Goal: Information Seeking & Learning: Learn about a topic

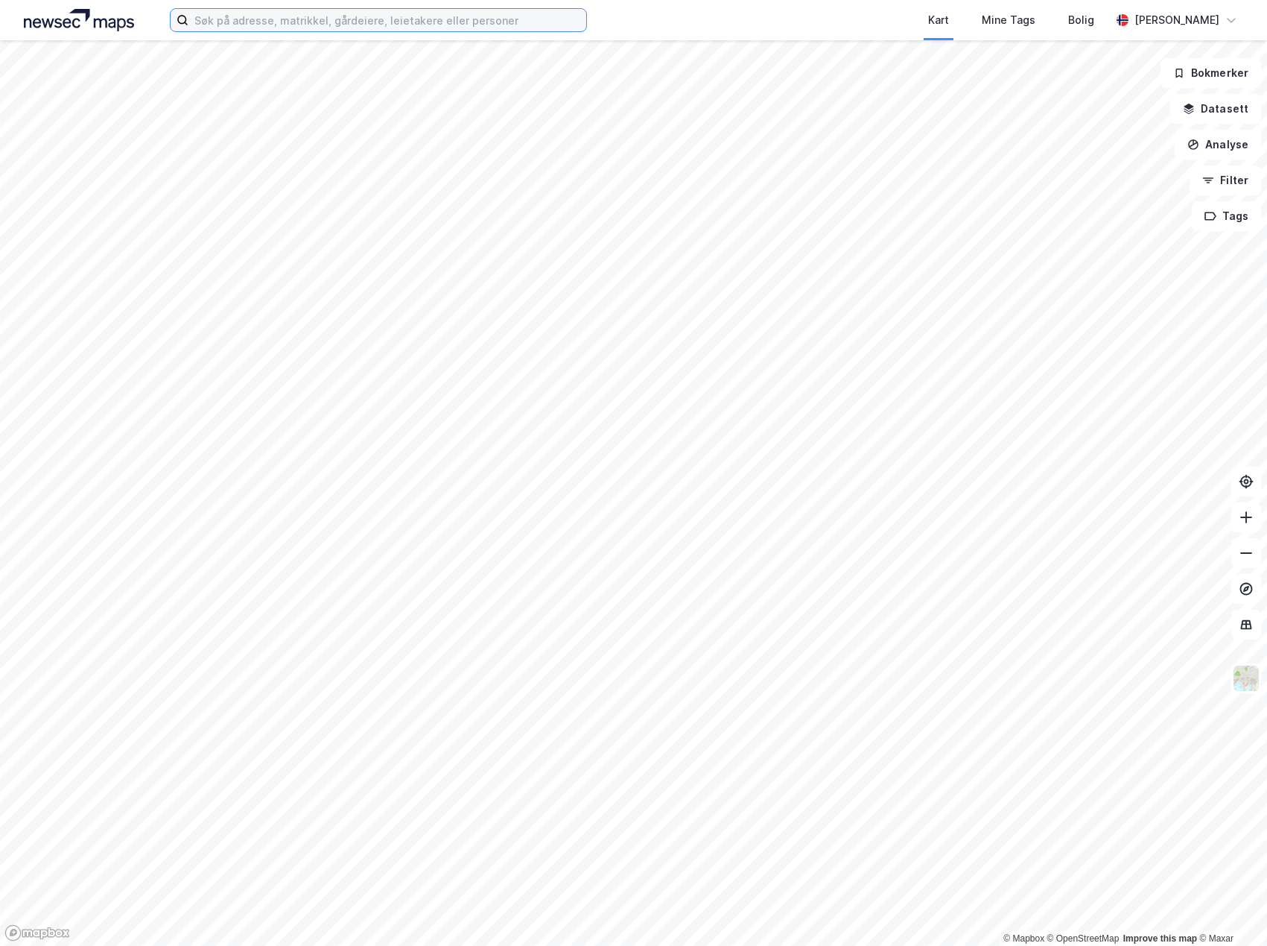
click at [315, 24] on input at bounding box center [388, 20] width 398 height 22
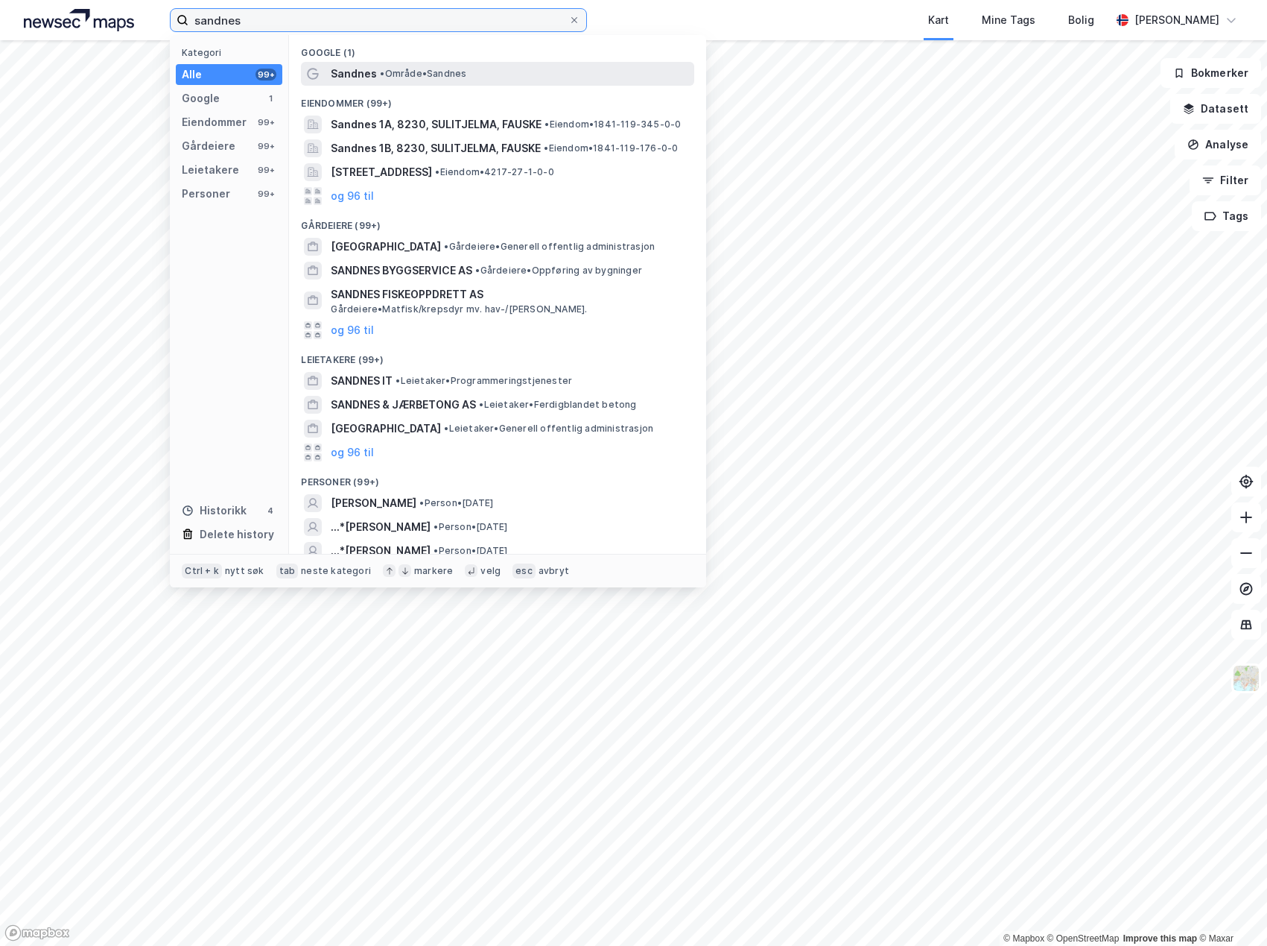
type input "sandnes"
click at [409, 66] on div "Sandnes • Område • Sandnes" at bounding box center [511, 74] width 361 height 18
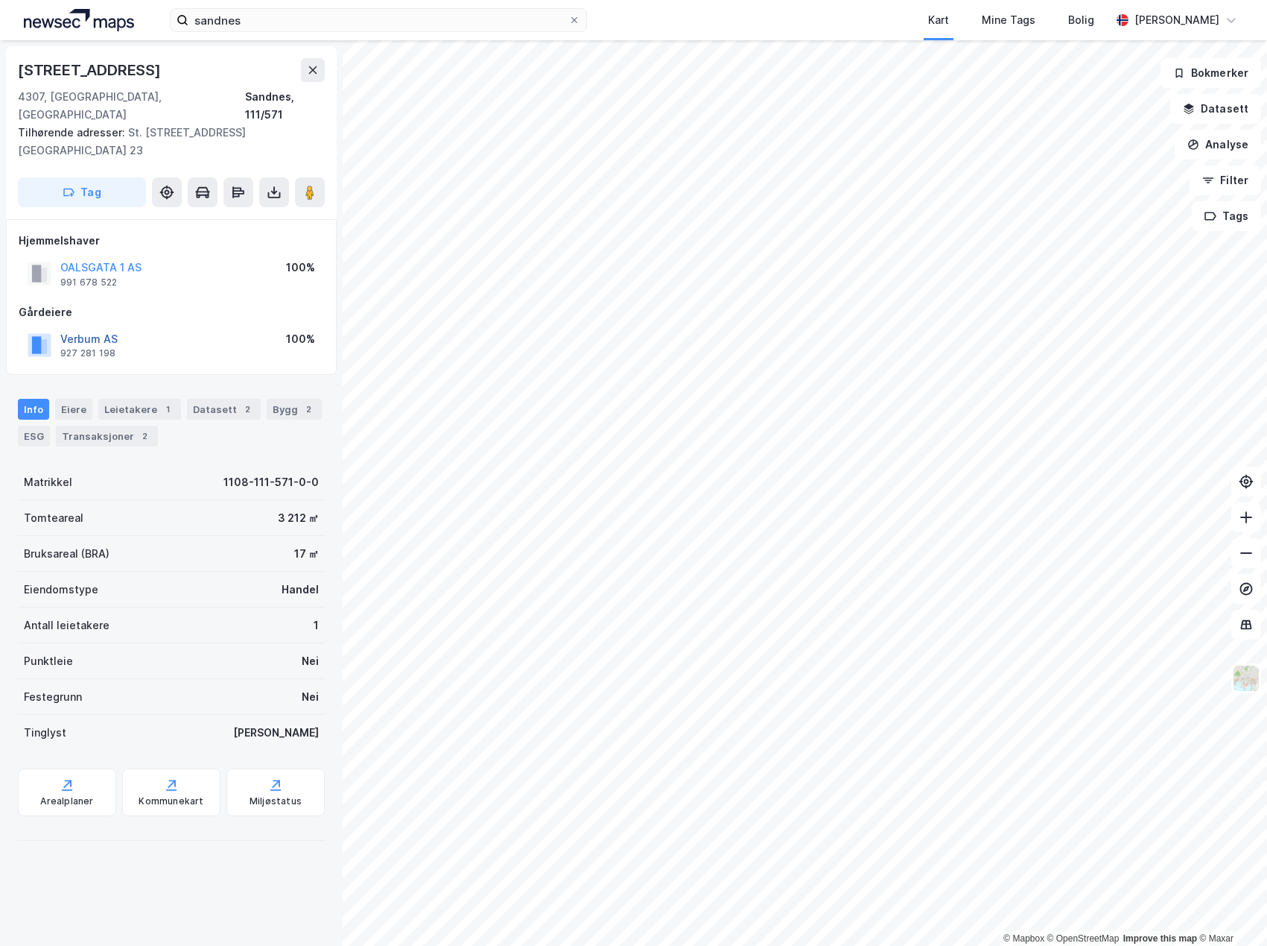
drag, startPoint x: 106, startPoint y: 304, endPoint x: 80, endPoint y: 303, distance: 26.1
click at [0, 0] on button "Verbum AS" at bounding box center [0, 0] width 0 height 0
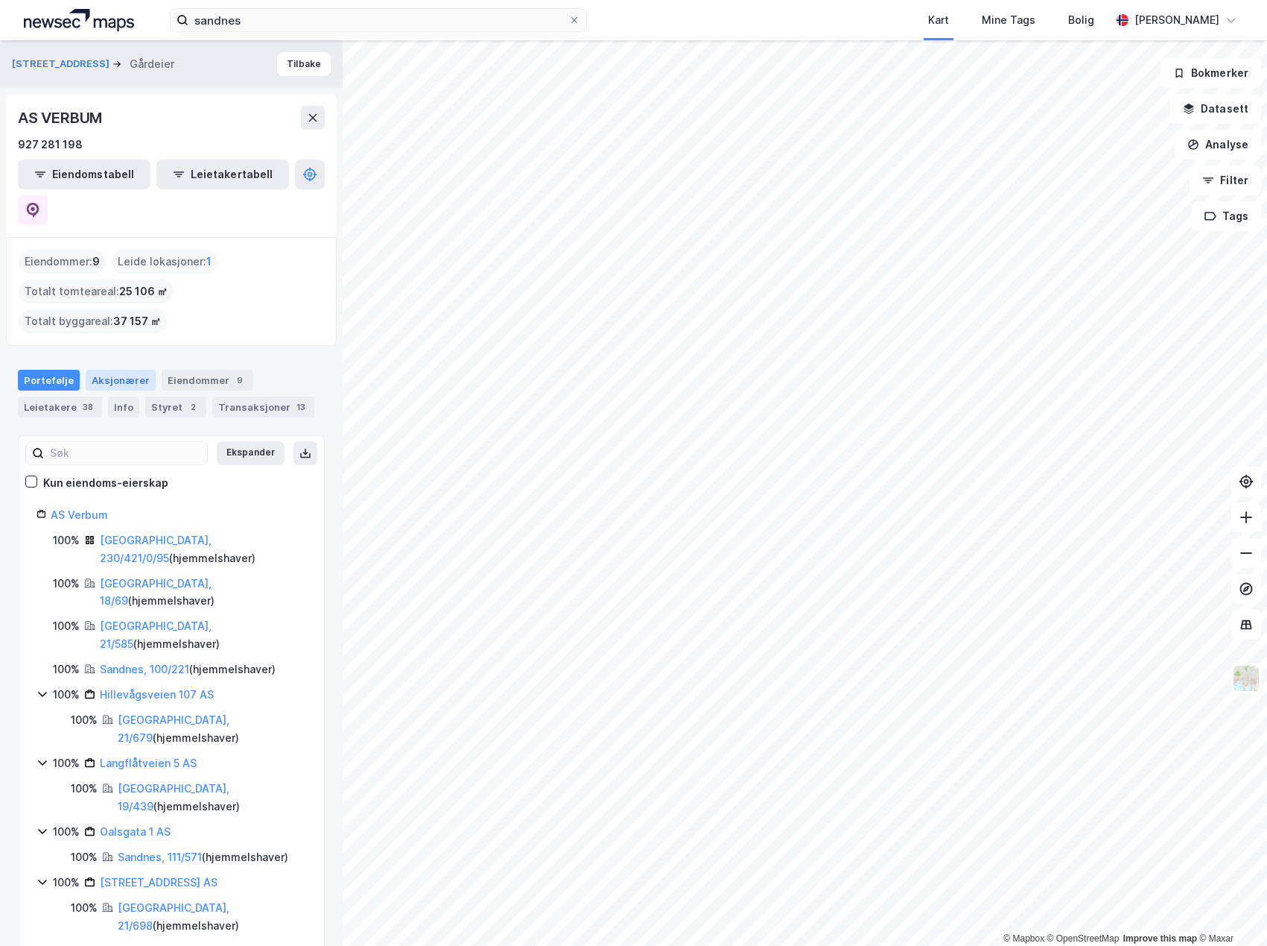
click at [110, 370] on div "Aksjonærer" at bounding box center [121, 380] width 70 height 21
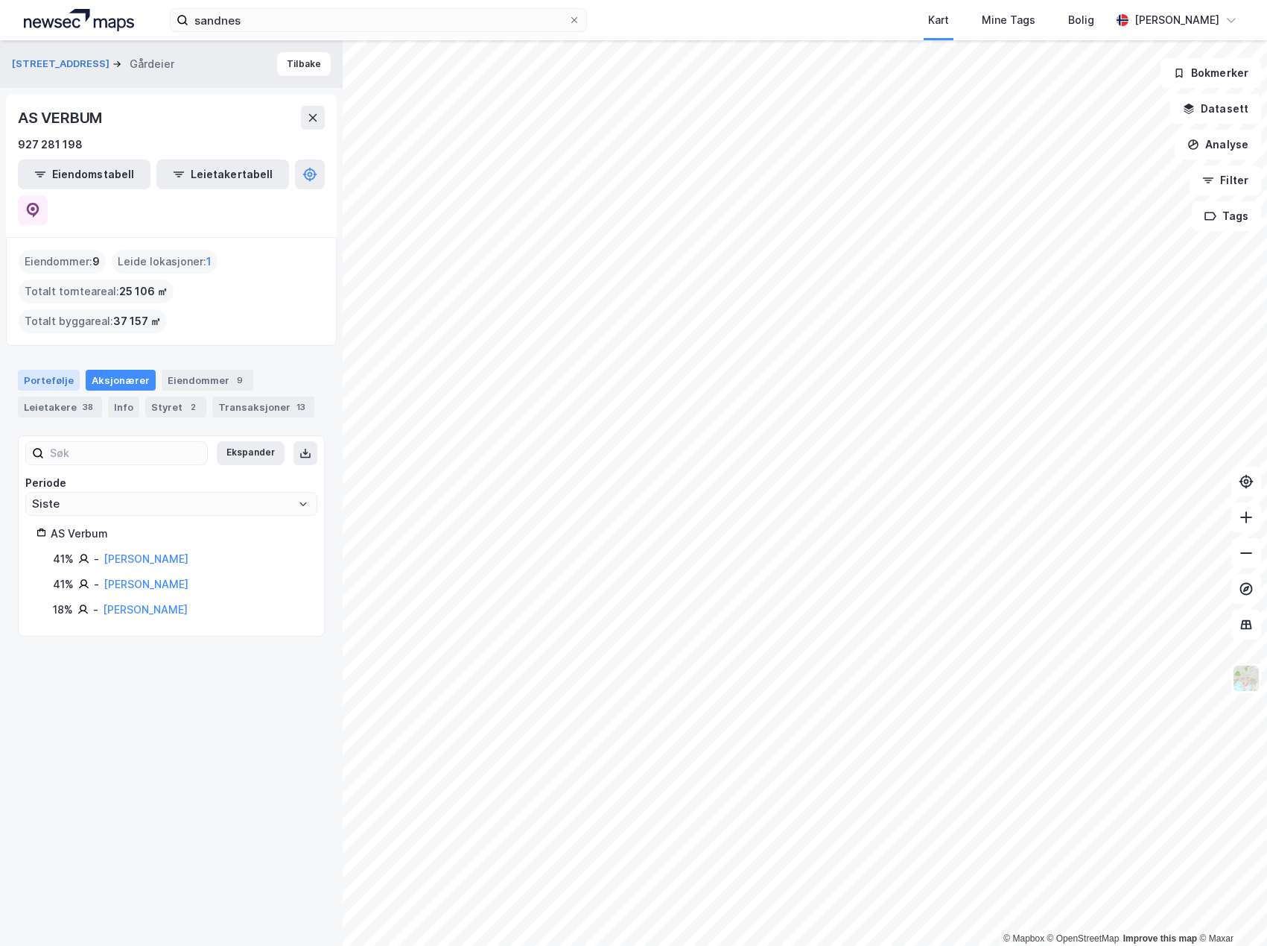
click at [42, 370] on div "Portefølje" at bounding box center [49, 380] width 62 height 21
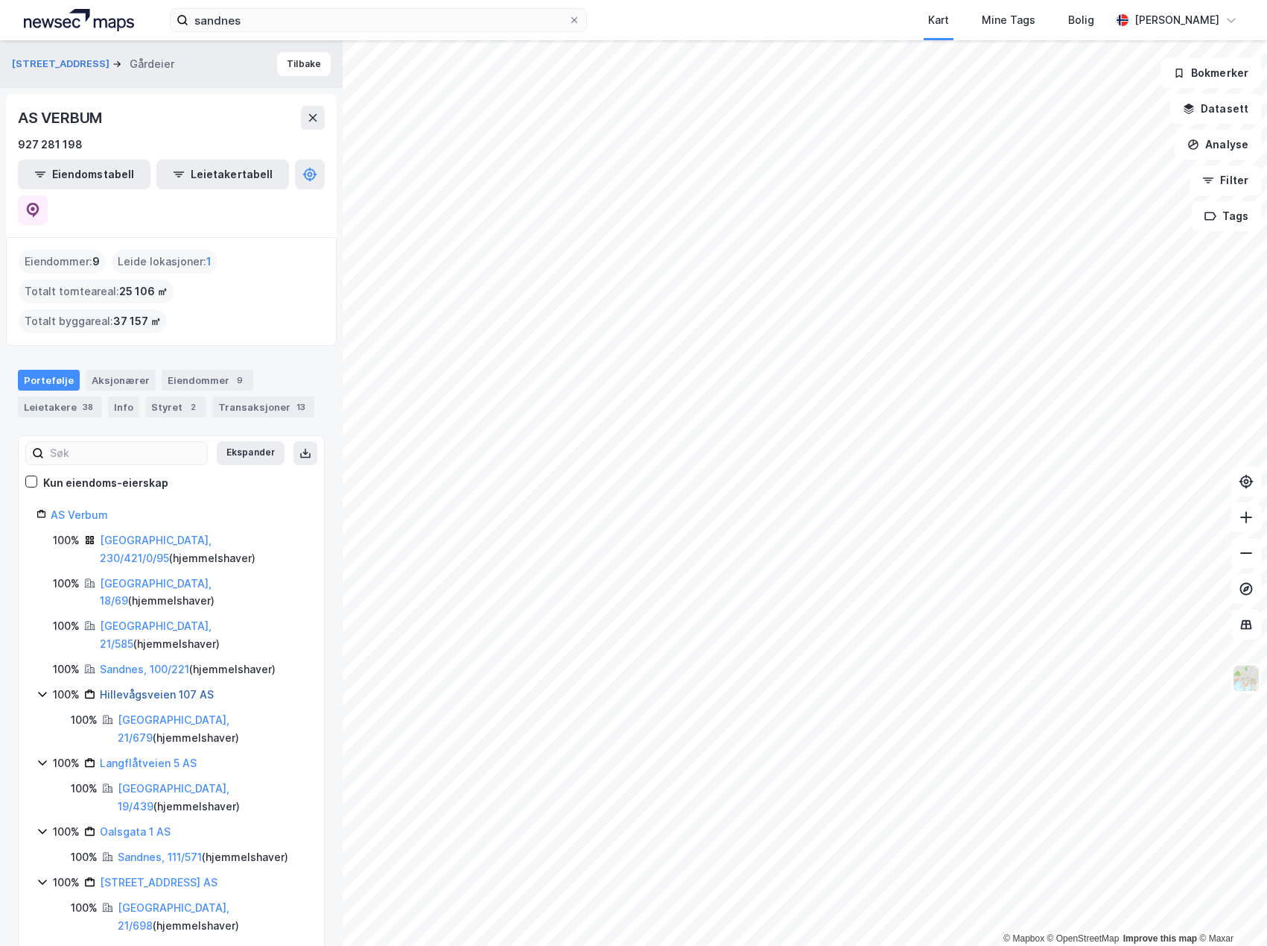
click at [126, 688] on link "Hillevågsveien 107 AS" at bounding box center [157, 694] width 114 height 13
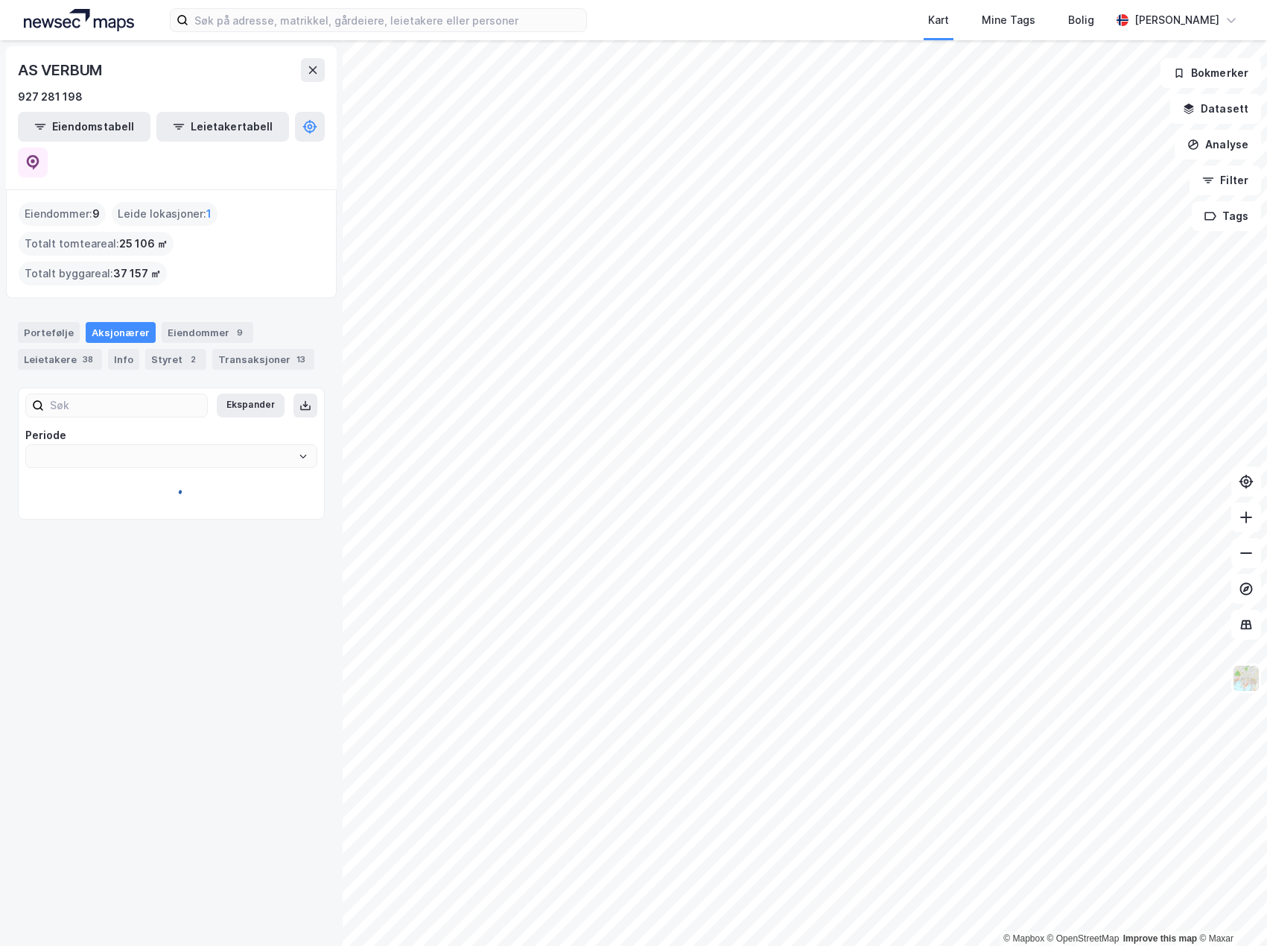
type input "Siste"
click at [54, 322] on div "Portefølje" at bounding box center [49, 332] width 62 height 21
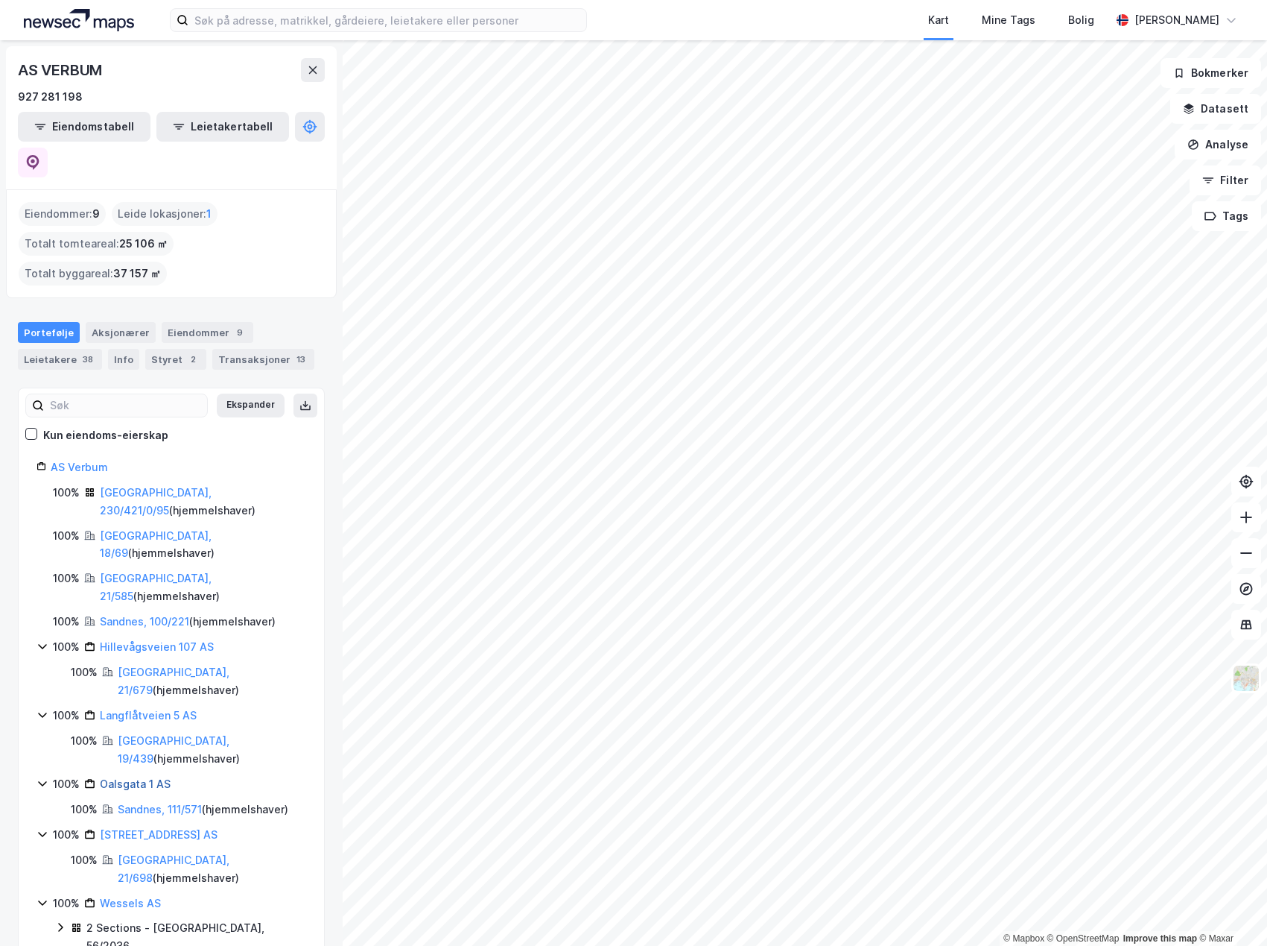
click at [142, 777] on link "Oalsgata 1 AS" at bounding box center [135, 783] width 71 height 13
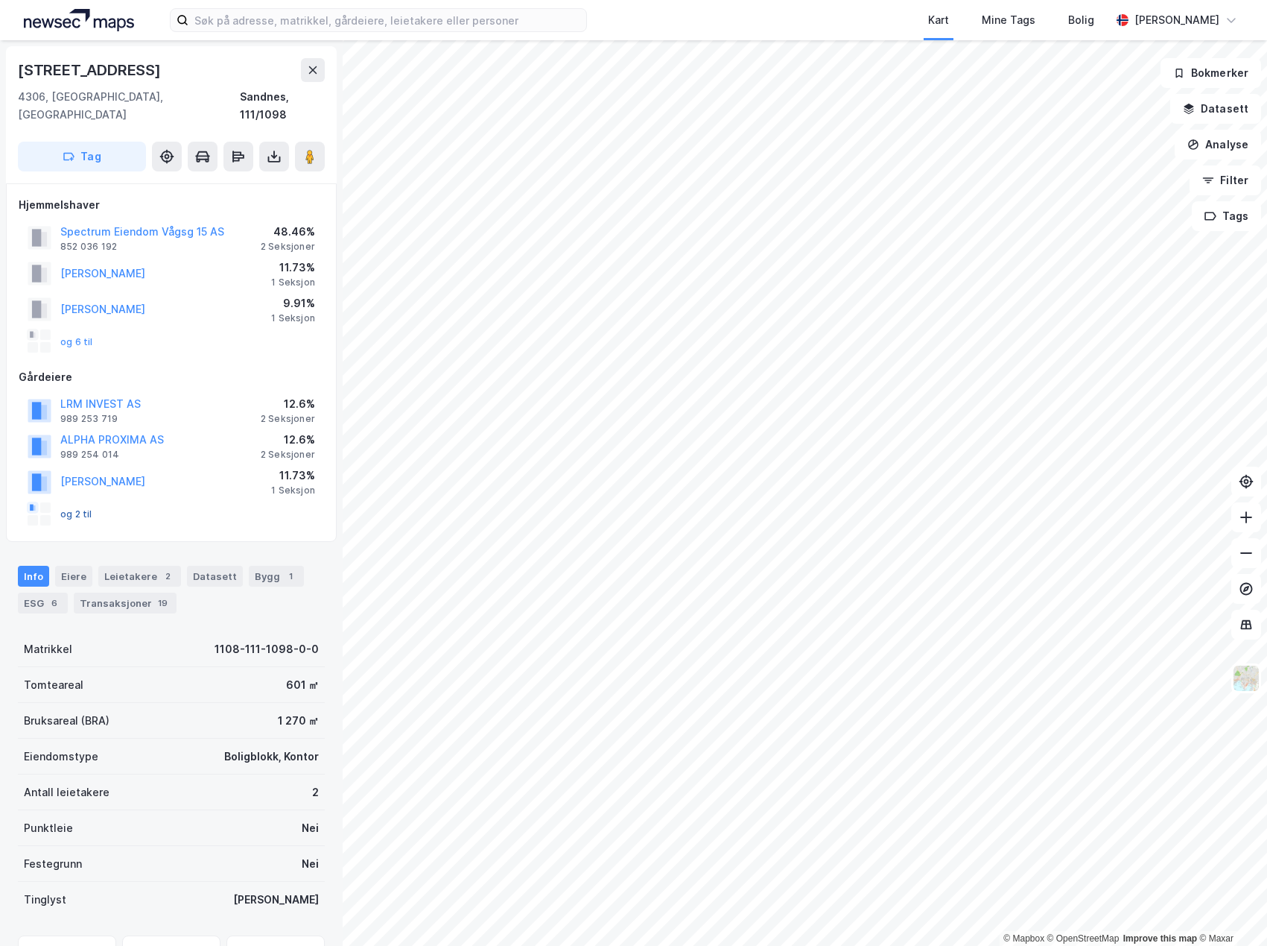
click at [0, 0] on button "og 2 til" at bounding box center [0, 0] width 0 height 0
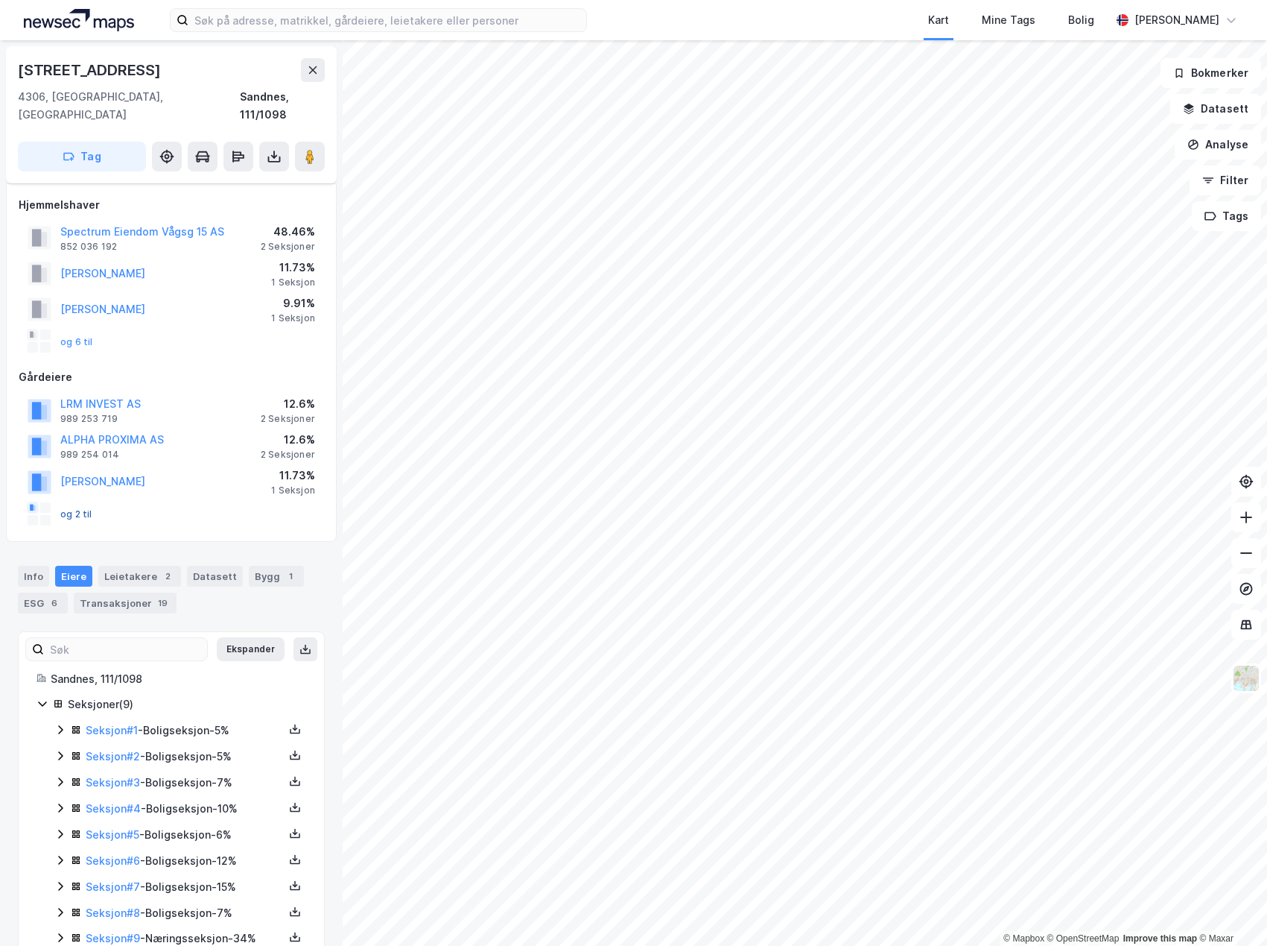
scroll to position [21, 0]
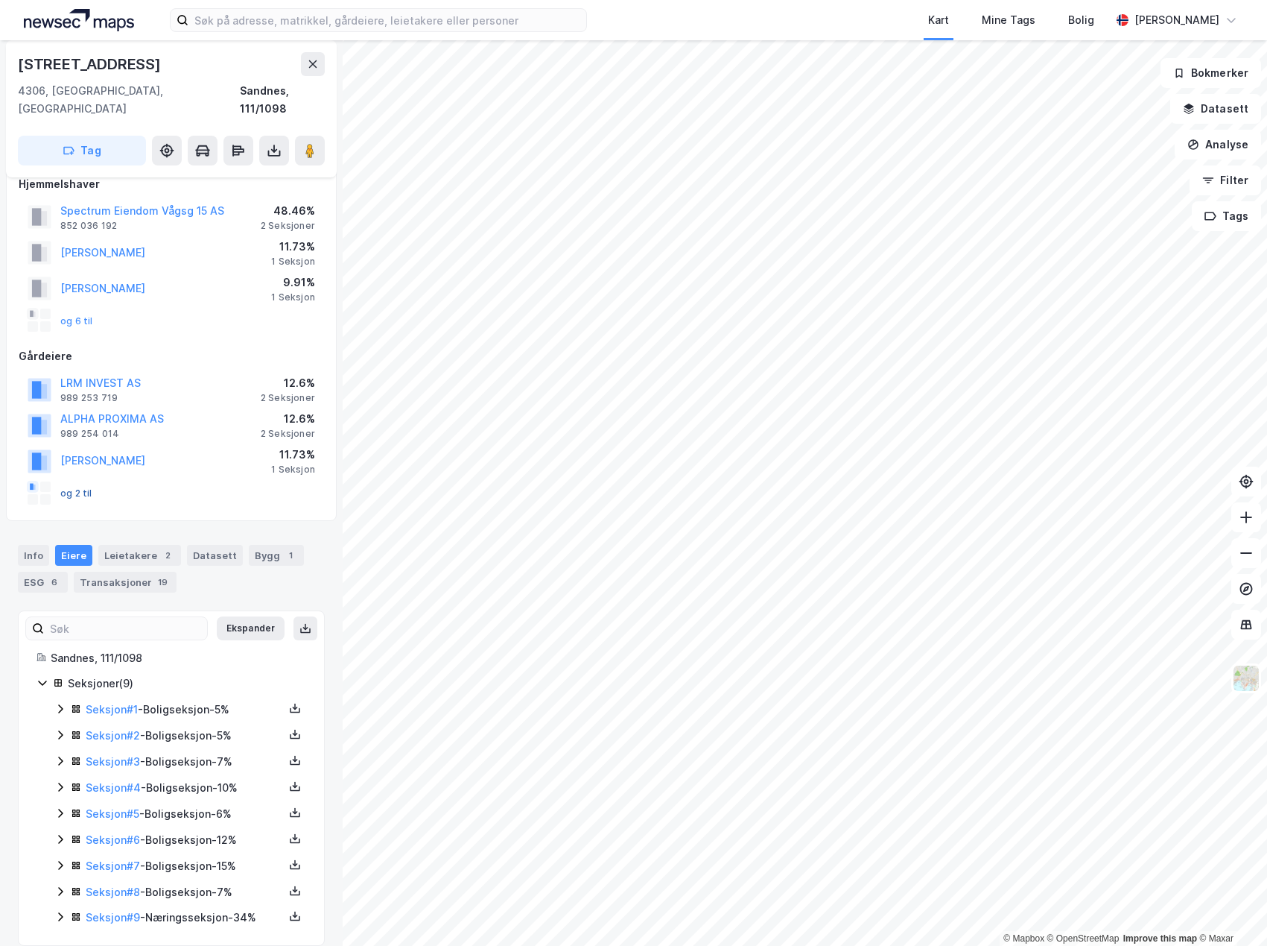
click at [0, 0] on button "og 2 til" at bounding box center [0, 0] width 0 height 0
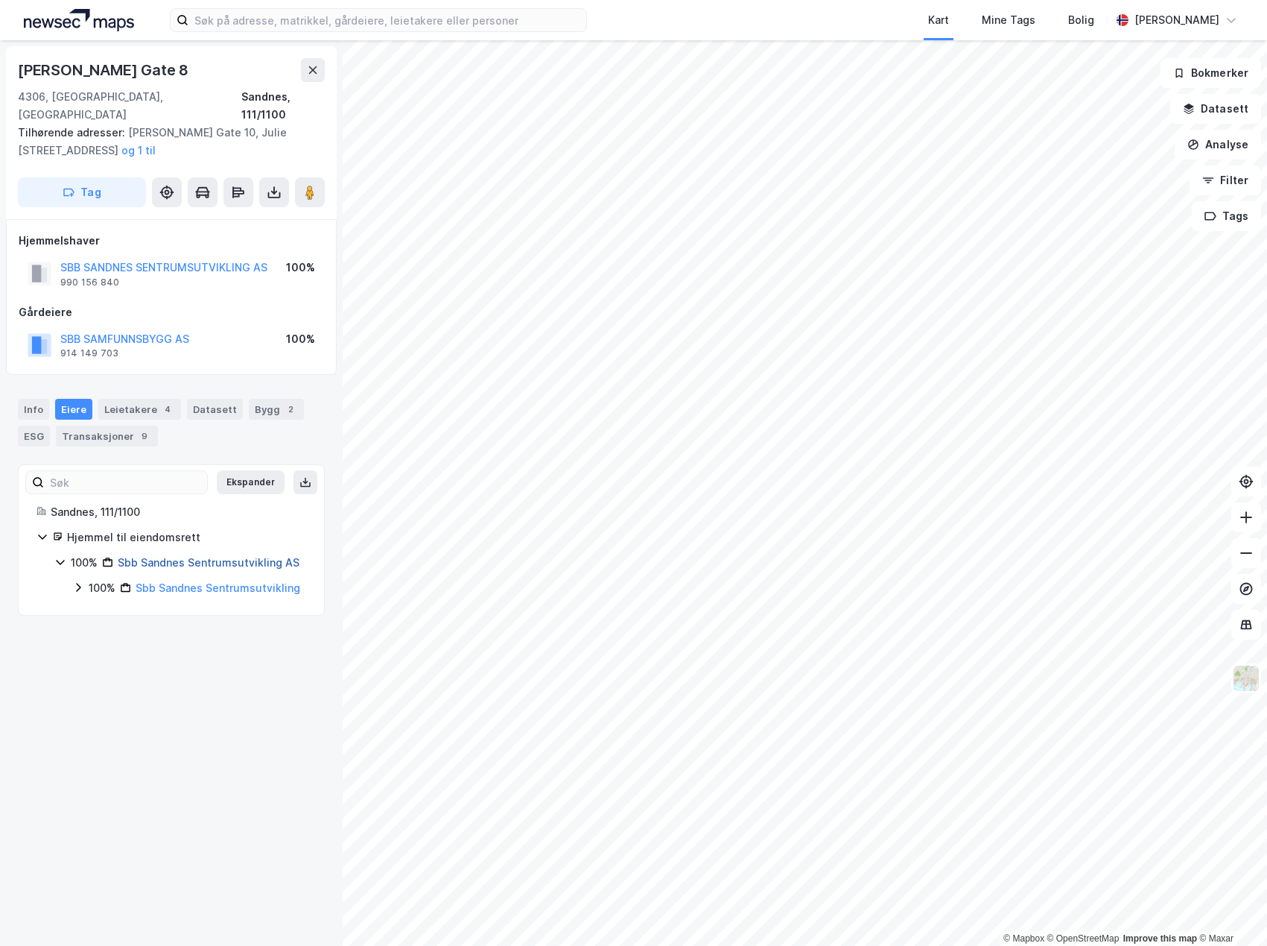
click at [208, 556] on link "Sbb Sandnes Sentrumsutvikling AS" at bounding box center [209, 562] width 182 height 13
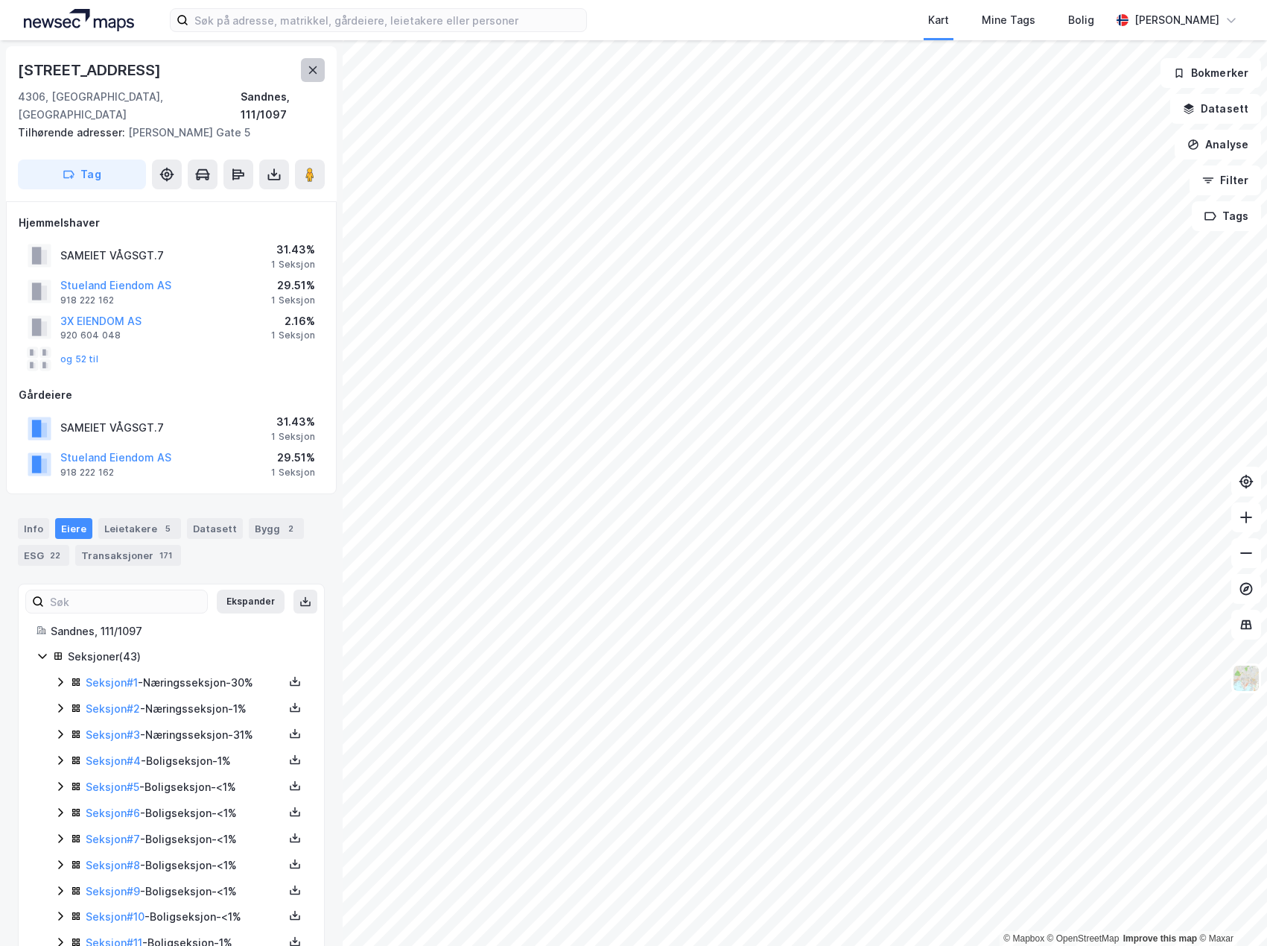
click at [322, 72] on button at bounding box center [313, 70] width 24 height 24
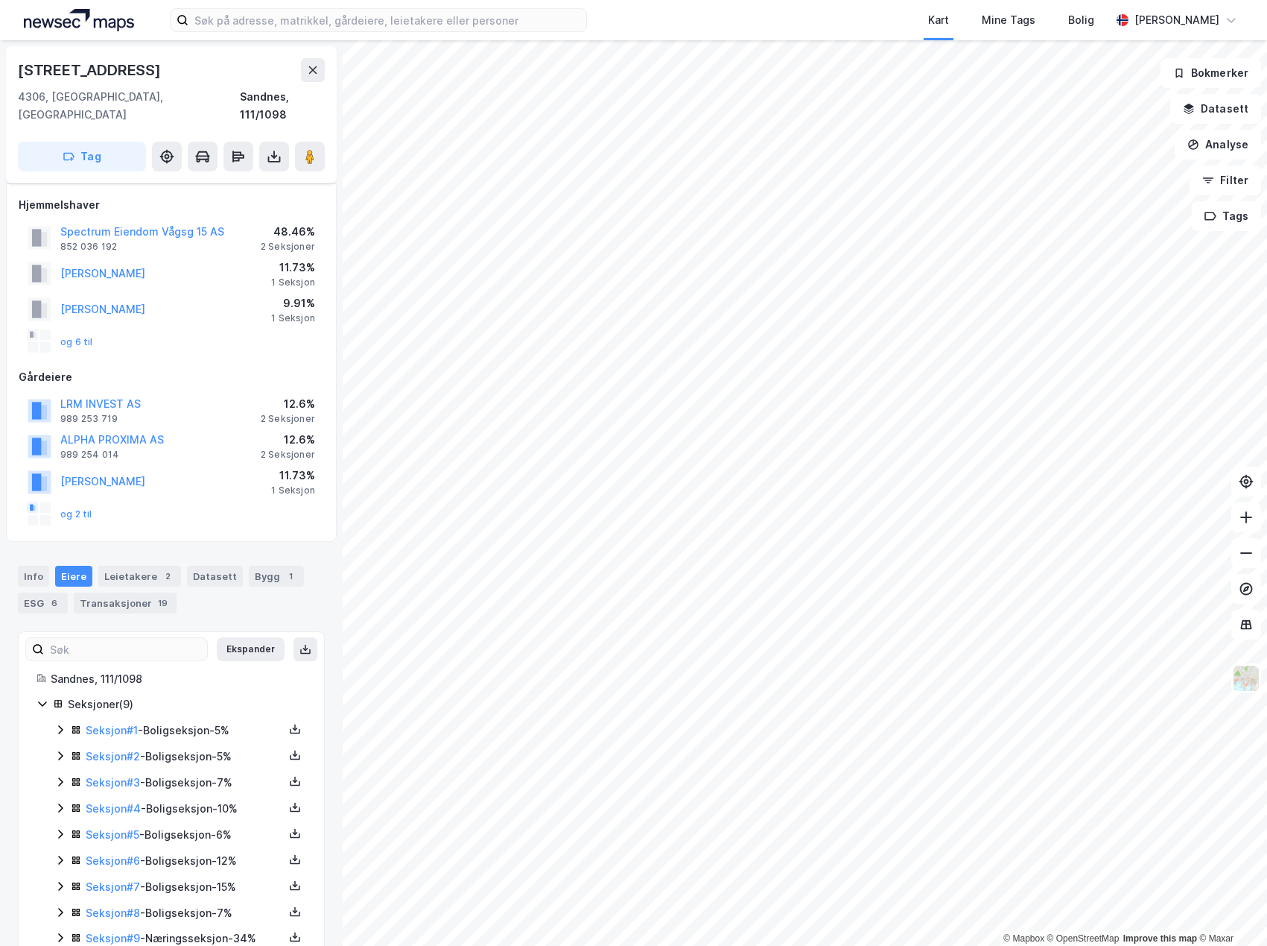
scroll to position [21, 0]
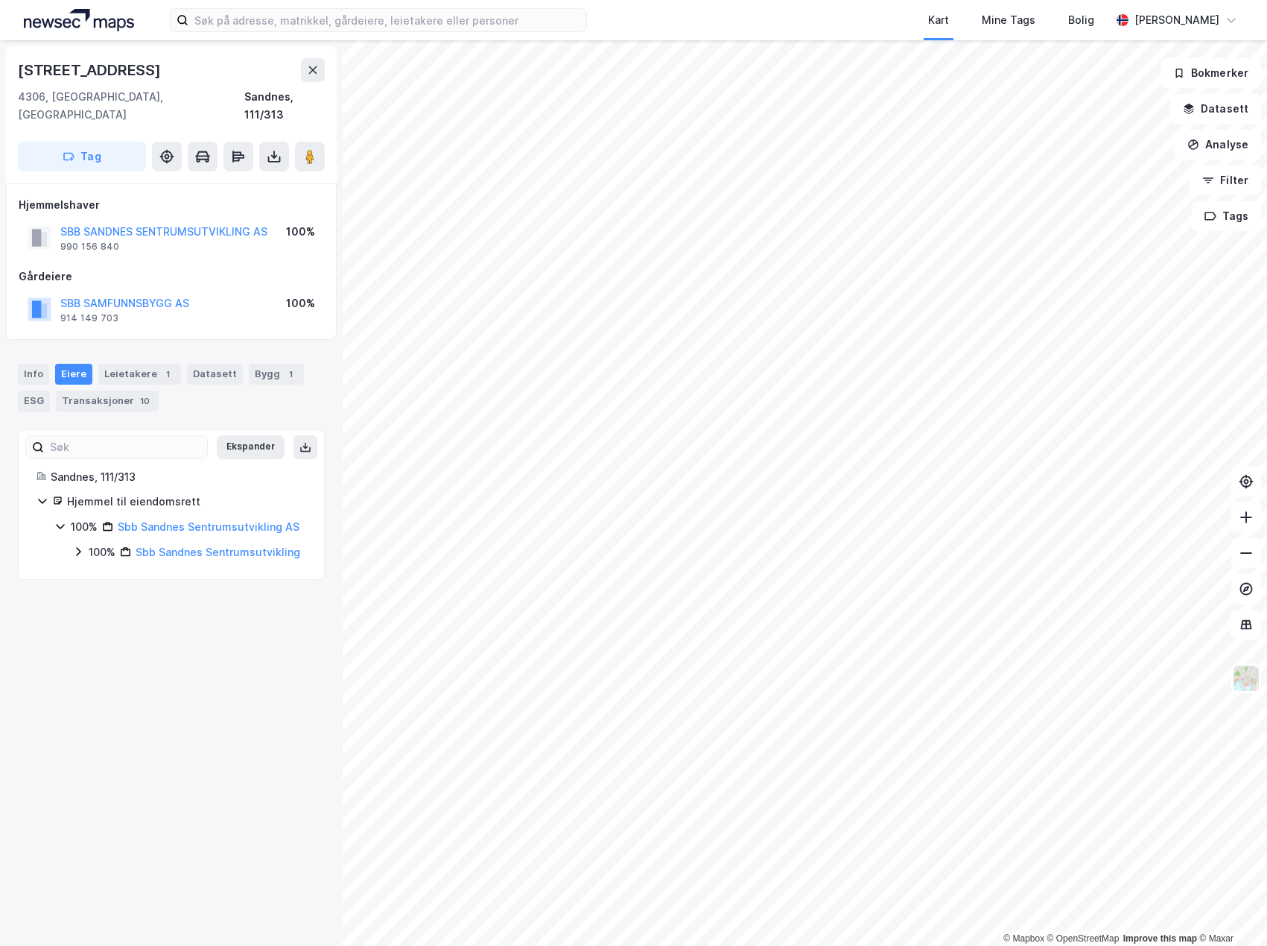
click at [239, 761] on div "Vågsgata 9 4306, [GEOGRAPHIC_DATA], [GEOGRAPHIC_DATA] Sandnes, 111/313 Tag Hjem…" at bounding box center [171, 492] width 343 height 905
click at [151, 680] on div "Vågsgata 9 4306, [GEOGRAPHIC_DATA], [GEOGRAPHIC_DATA] Sandnes, 111/313 Tag Hjem…" at bounding box center [171, 492] width 343 height 905
